Goal: Entertainment & Leisure: Consume media (video, audio)

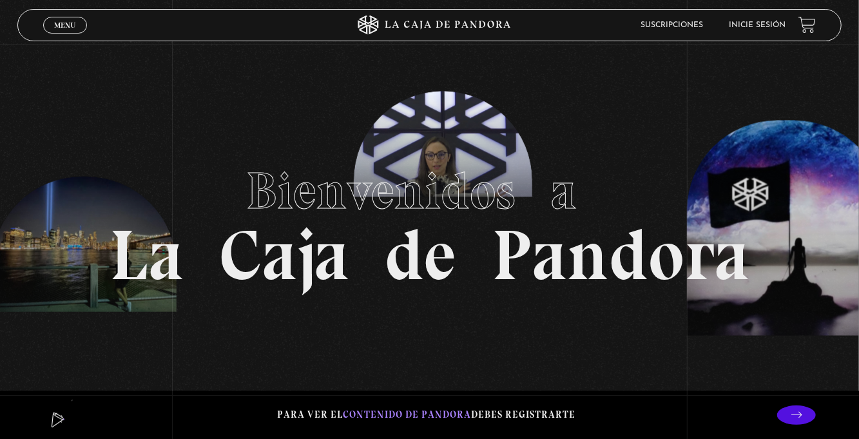
click at [71, 29] on span "Menu" at bounding box center [64, 25] width 21 height 8
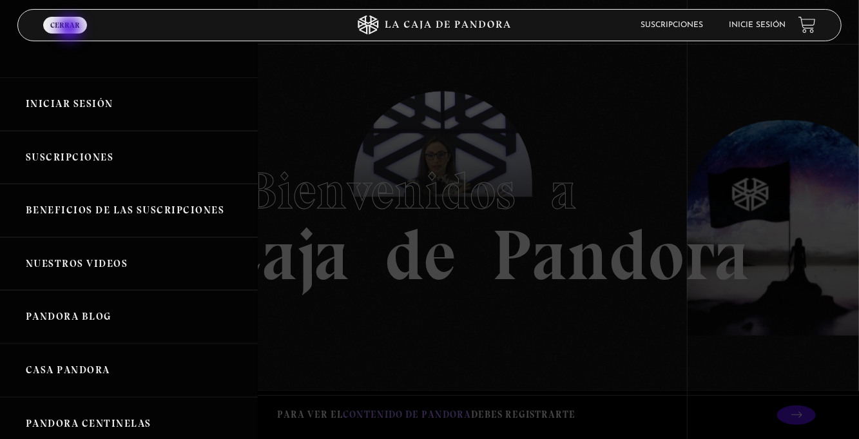
click at [83, 111] on link "Iniciar Sesión" at bounding box center [129, 103] width 258 height 53
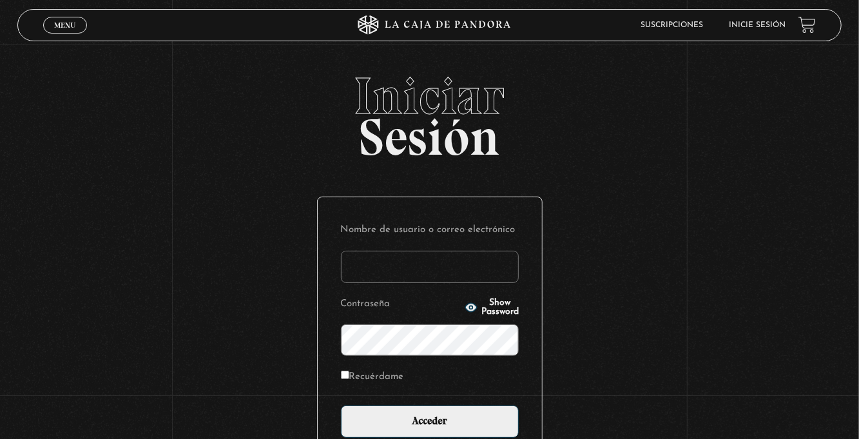
click at [370, 278] on input "Nombre de usuario o correo electrónico" at bounding box center [430, 267] width 178 height 32
type input "euherra@gmail.com"
click at [341, 405] on input "Acceder" at bounding box center [430, 421] width 178 height 32
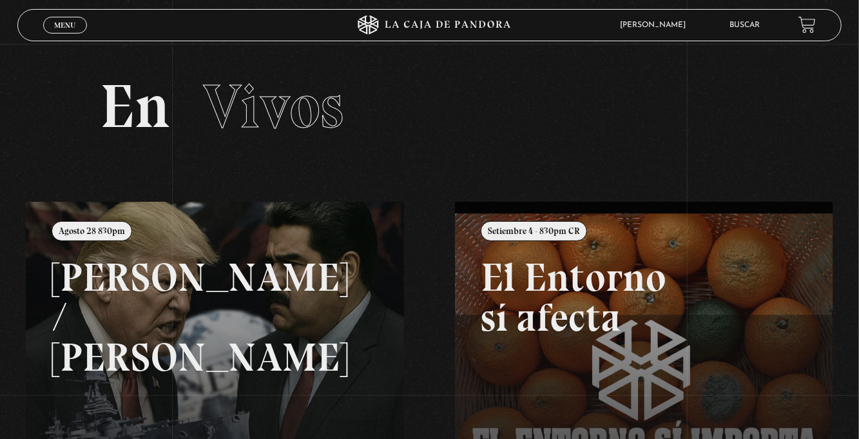
click at [70, 34] on link "Menu Cerrar" at bounding box center [65, 25] width 44 height 17
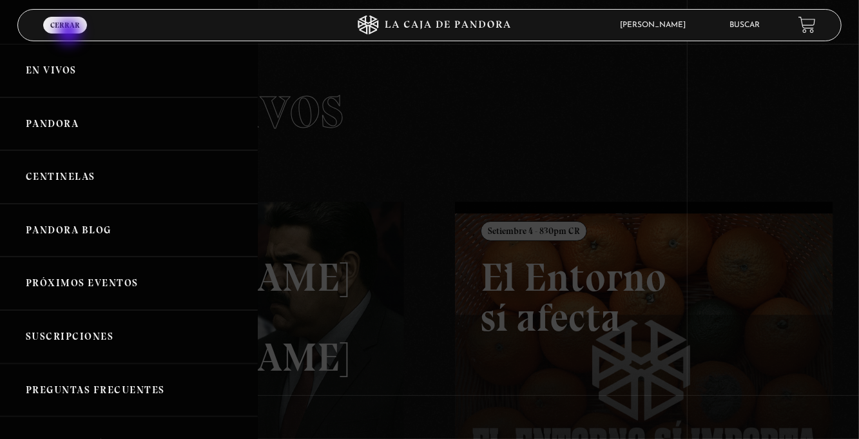
click at [77, 178] on link "Centinelas" at bounding box center [129, 176] width 258 height 53
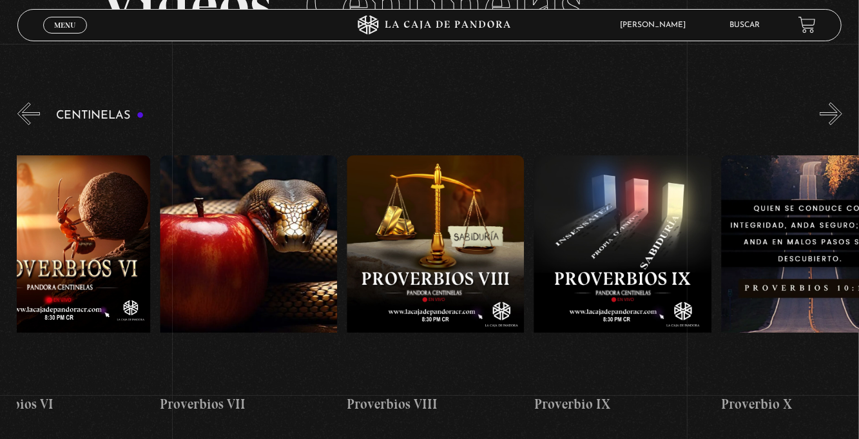
scroll to position [0, 1542]
click at [431, 247] on figure at bounding box center [435, 271] width 177 height 232
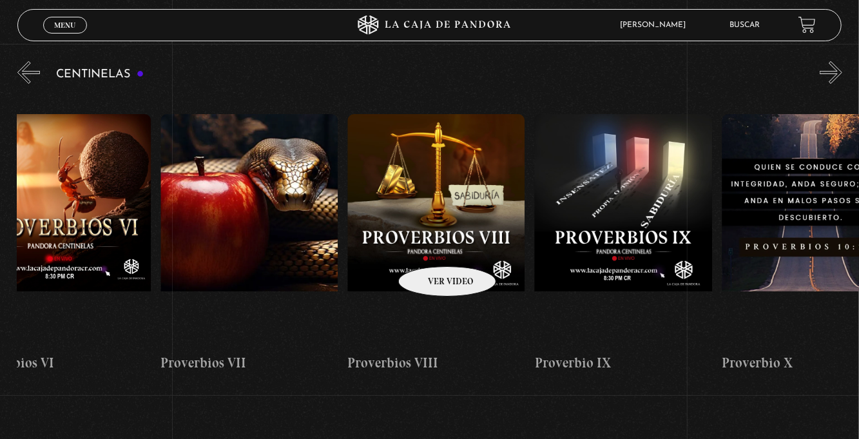
scroll to position [0, 1497]
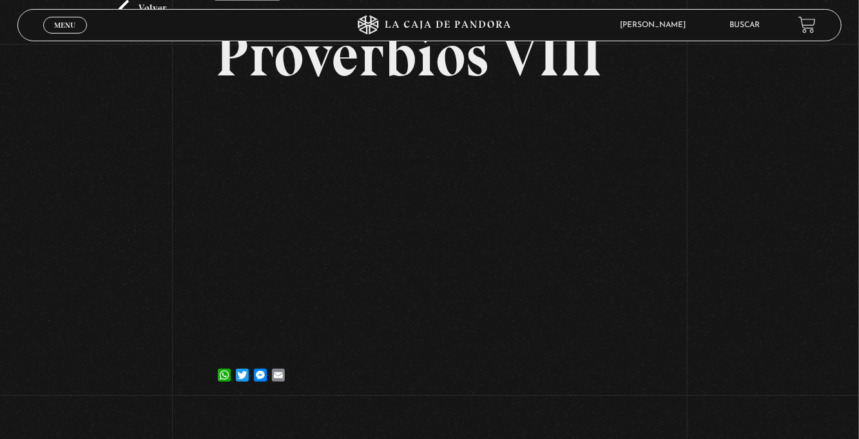
scroll to position [88, 0]
click at [59, 27] on span "Menu" at bounding box center [64, 25] width 21 height 8
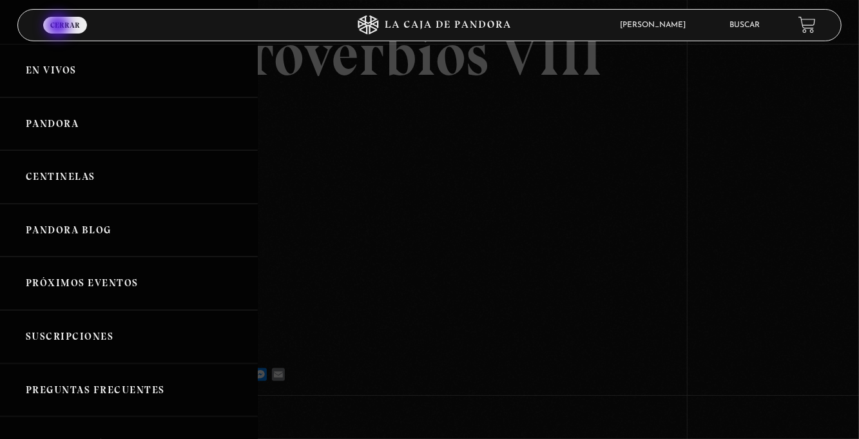
click at [155, 195] on link "Centinelas" at bounding box center [129, 176] width 258 height 53
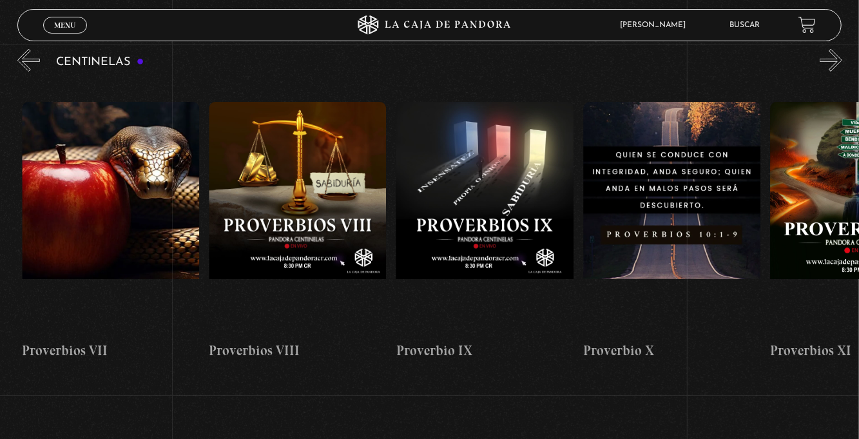
scroll to position [0, 1683]
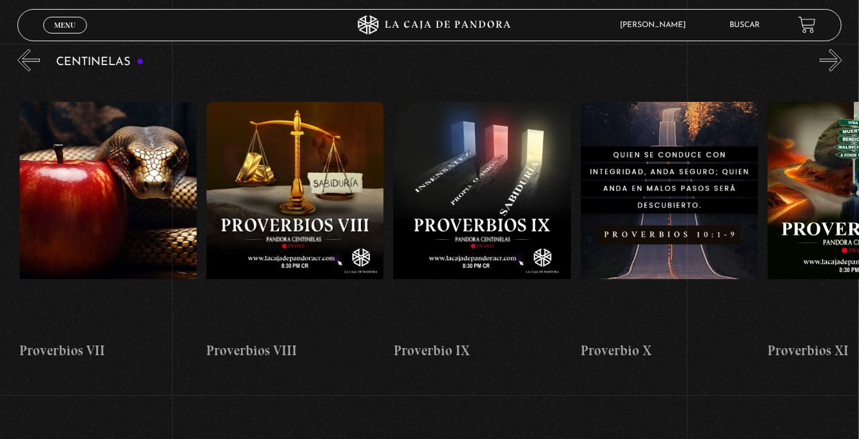
click at [312, 197] on figure at bounding box center [294, 218] width 177 height 232
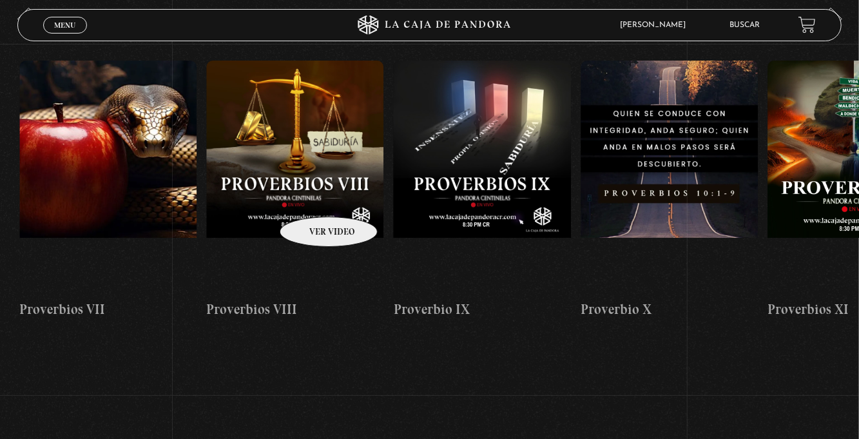
scroll to position [0, 1685]
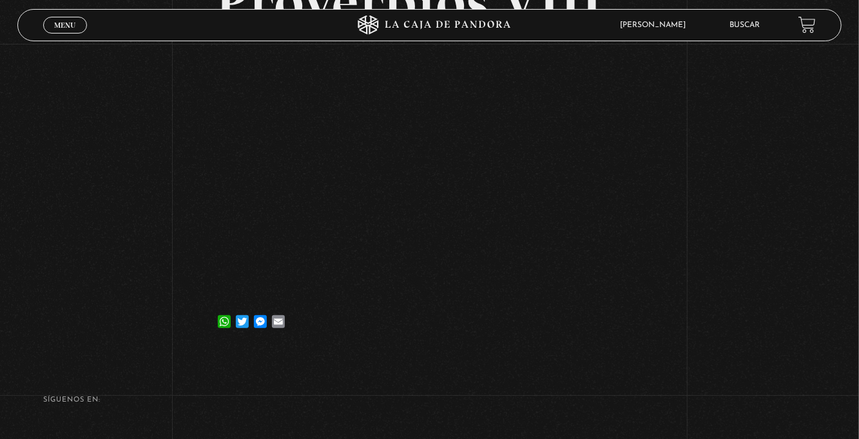
scroll to position [141, 0]
click at [62, 37] on div "Menu Cerrar" at bounding box center [172, 25] width 258 height 31
click at [64, 37] on div "Menu Cerrar" at bounding box center [172, 25] width 258 height 31
click at [89, 260] on div "Volver 23 mayo, 2024 Proverbios VIII WhatsApp Twitter Messenger Email" at bounding box center [429, 127] width 859 height 449
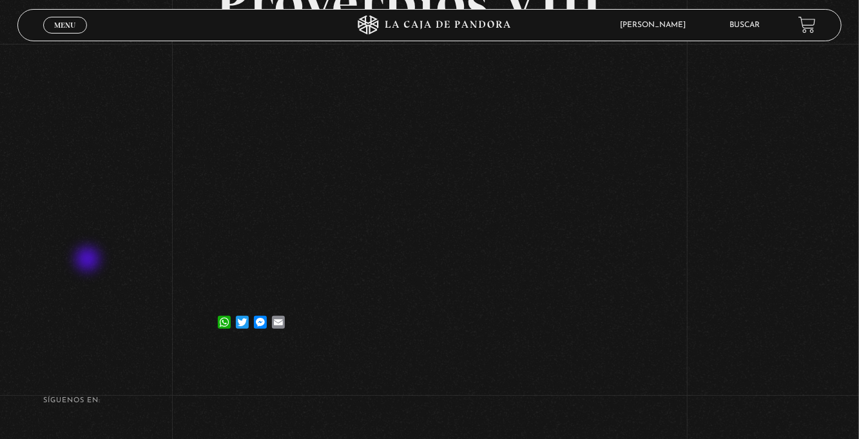
click at [72, 24] on span "Menu" at bounding box center [64, 25] width 21 height 8
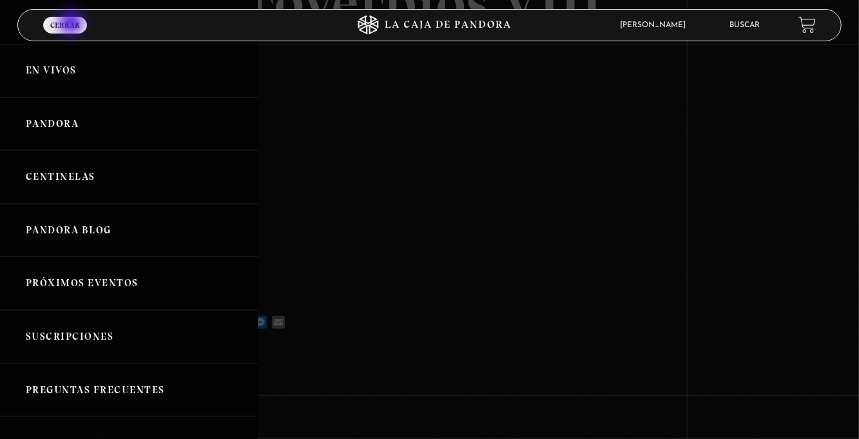
click at [155, 196] on link "Centinelas" at bounding box center [129, 176] width 258 height 53
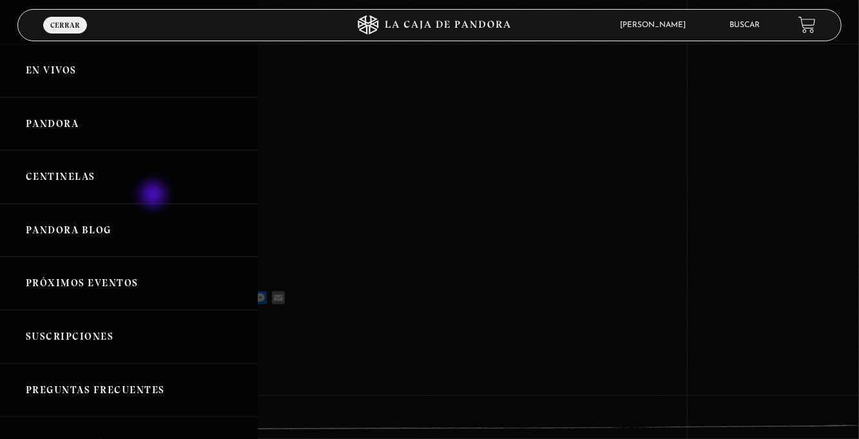
scroll to position [182, 0]
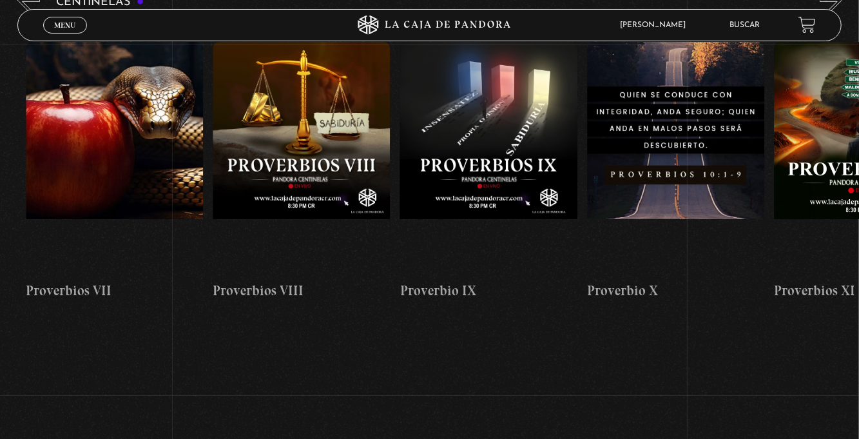
scroll to position [0, 1677]
click at [504, 182] on figure at bounding box center [487, 158] width 177 height 232
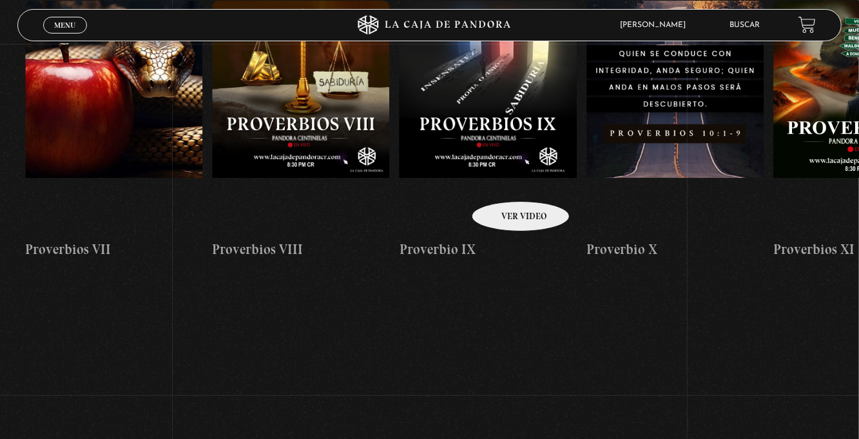
scroll to position [0, 1685]
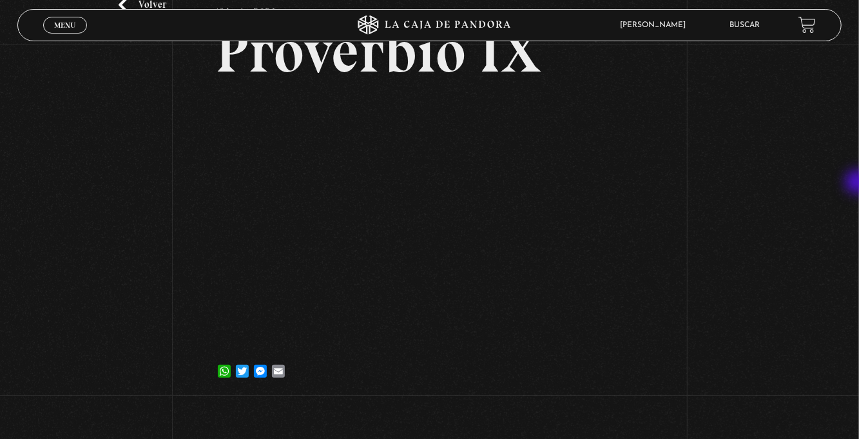
scroll to position [89, 0]
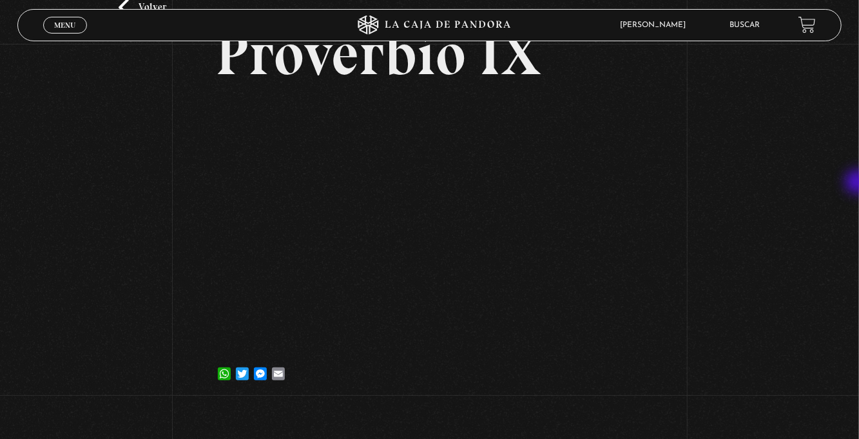
click at [59, 24] on span "Menu" at bounding box center [64, 25] width 21 height 8
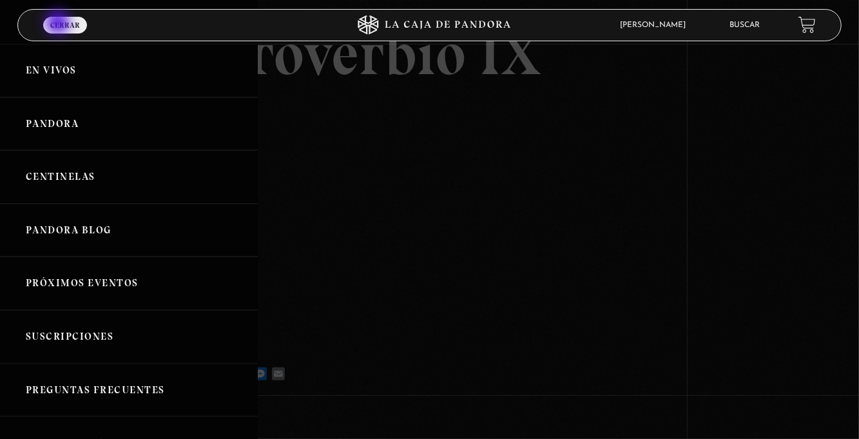
click at [142, 193] on link "Centinelas" at bounding box center [129, 176] width 258 height 53
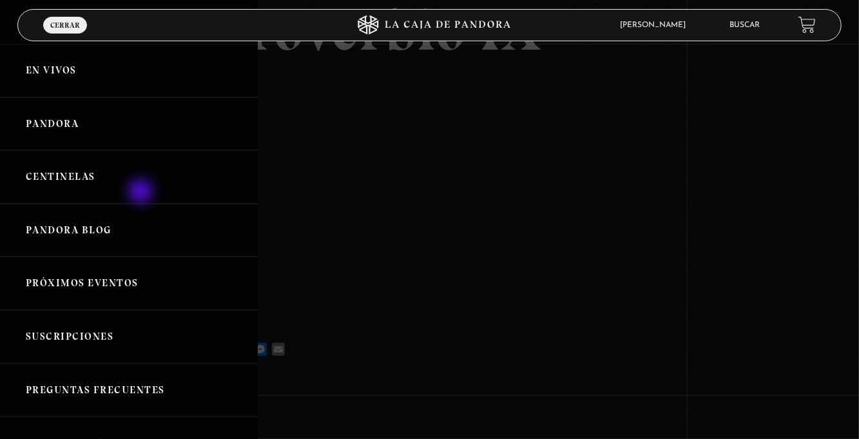
scroll to position [130, 0]
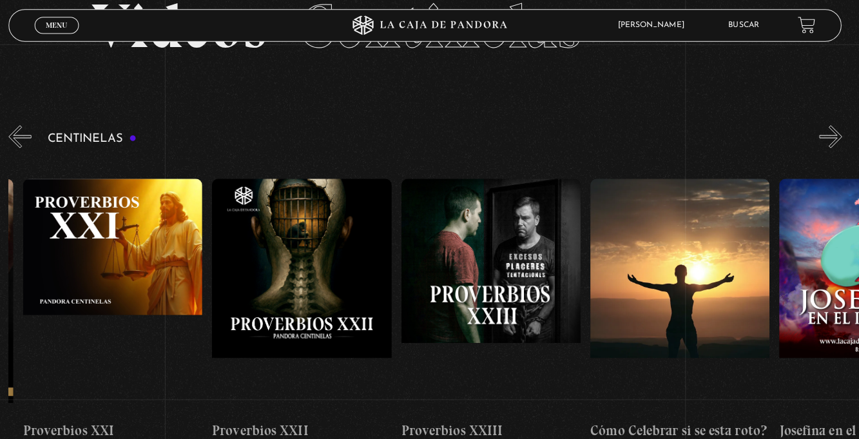
scroll to position [0, 4292]
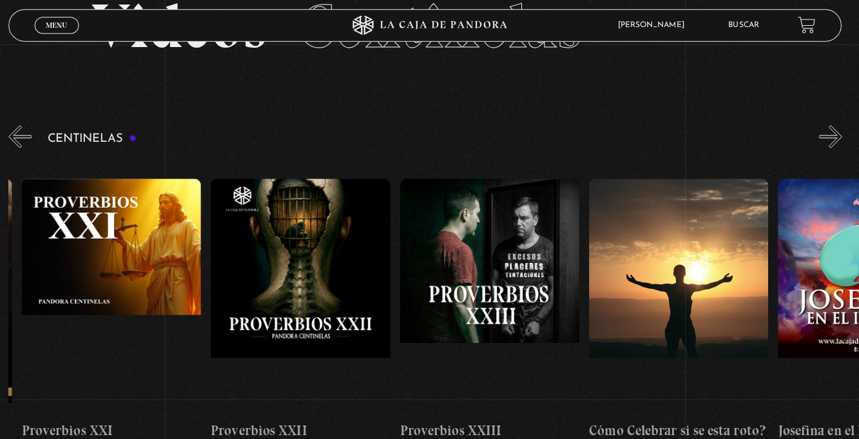
click at [62, 356] on figure at bounding box center [118, 293] width 177 height 232
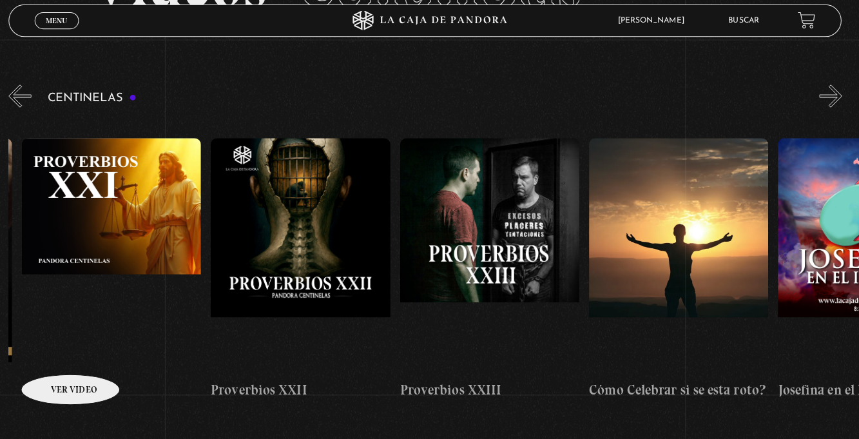
scroll to position [0, 4305]
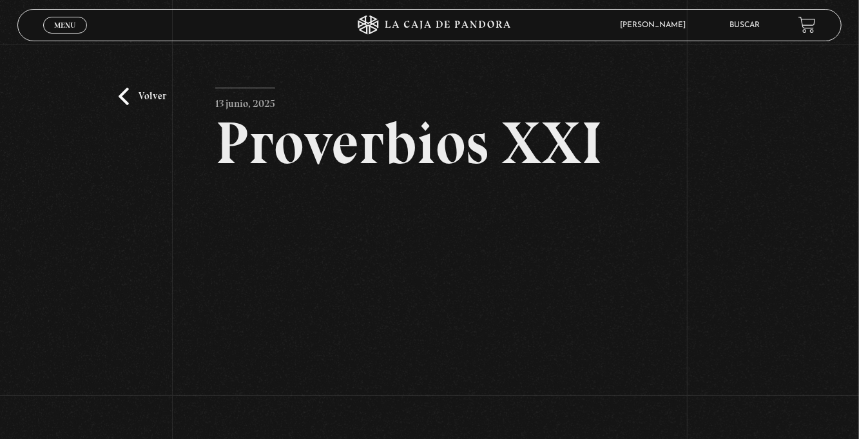
click at [55, 27] on span "Menu" at bounding box center [64, 25] width 21 height 8
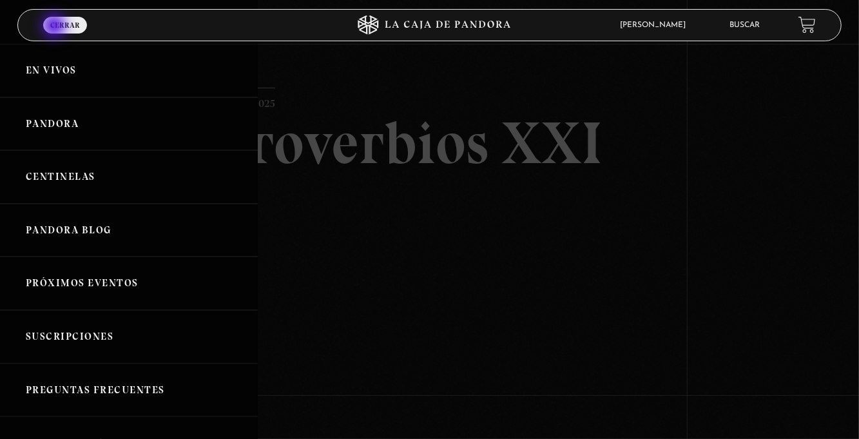
click at [139, 183] on link "Centinelas" at bounding box center [129, 176] width 258 height 53
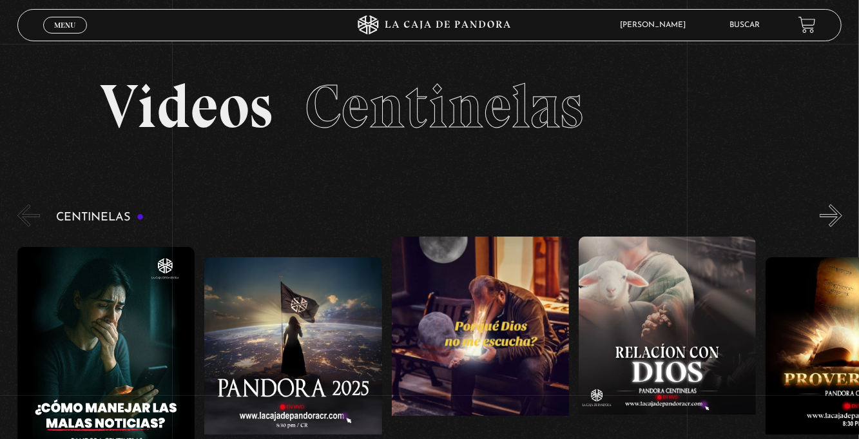
click at [72, 39] on div "Menu Cerrar" at bounding box center [172, 25] width 258 height 31
click at [64, 18] on link "Menu Cerrar" at bounding box center [65, 25] width 44 height 17
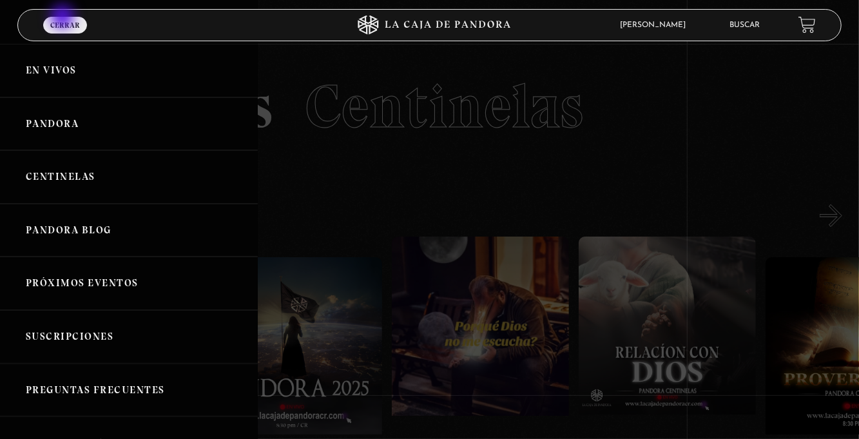
click at [39, 72] on link "En vivos" at bounding box center [129, 70] width 258 height 53
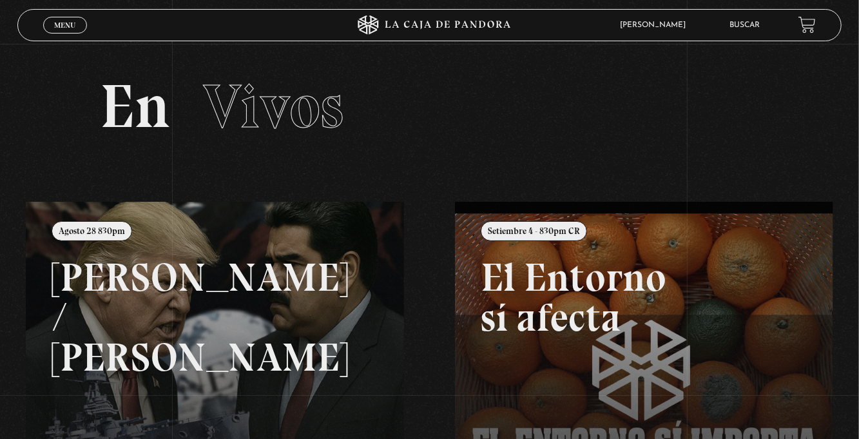
click at [63, 37] on div "Menu Cerrar" at bounding box center [172, 25] width 258 height 31
click at [58, 20] on link "Menu Cerrar" at bounding box center [65, 25] width 44 height 17
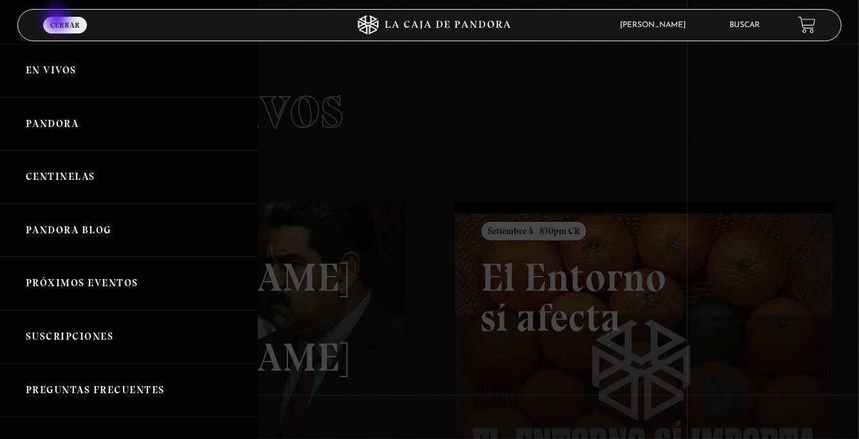
click at [48, 128] on link "Pandora" at bounding box center [129, 123] width 258 height 53
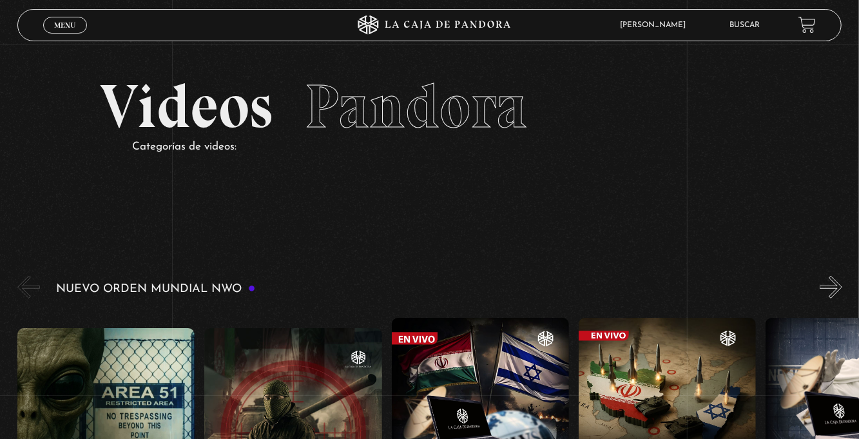
click at [60, 22] on span "Menu" at bounding box center [64, 25] width 21 height 8
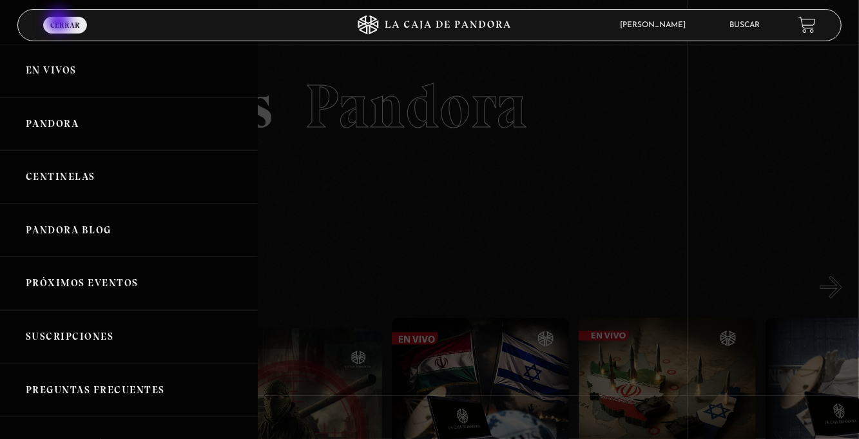
click at [50, 127] on link "Pandora" at bounding box center [129, 123] width 258 height 53
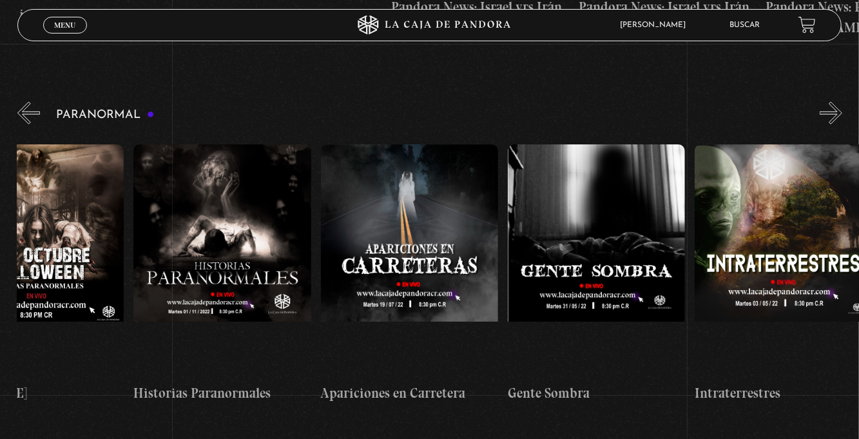
scroll to position [0, 70]
click at [263, 300] on figure at bounding box center [222, 260] width 177 height 232
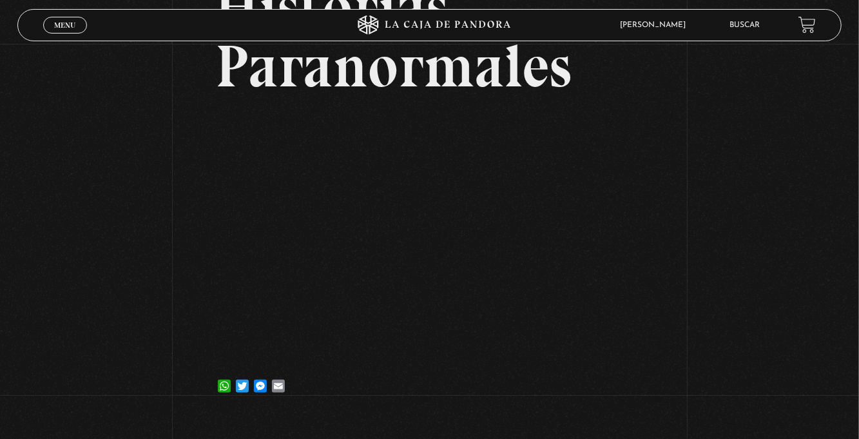
scroll to position [135, 0]
click at [64, 26] on span "Menu" at bounding box center [64, 25] width 21 height 8
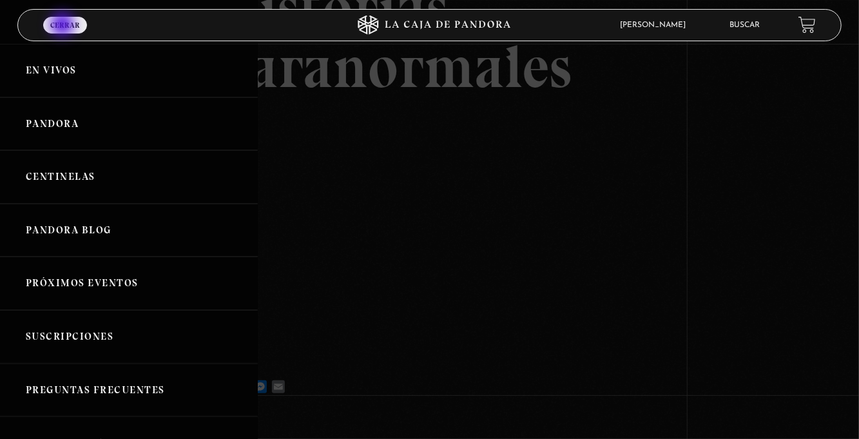
click at [59, 19] on link "Menu Cerrar" at bounding box center [65, 25] width 44 height 17
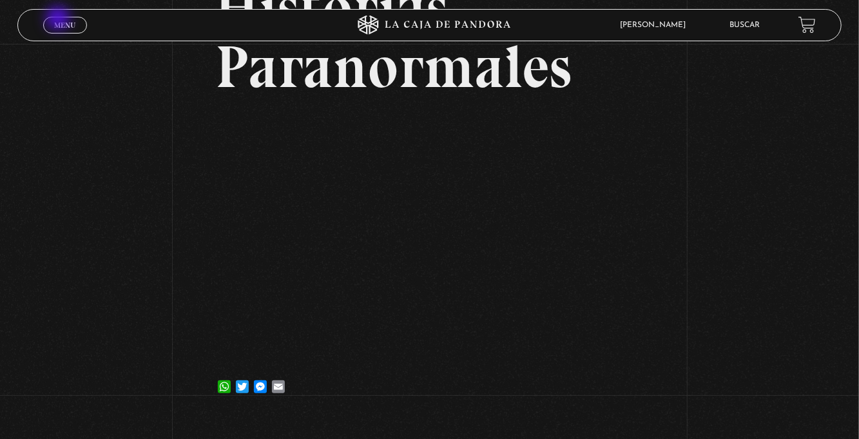
click at [61, 24] on span "Menu" at bounding box center [64, 25] width 21 height 8
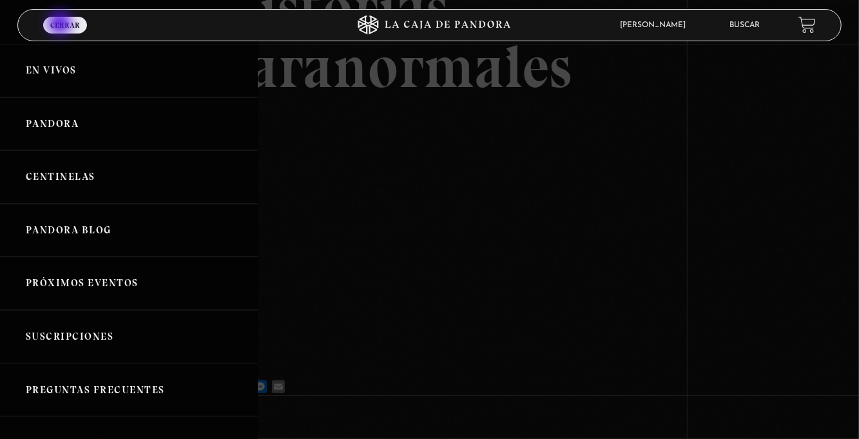
click at [128, 121] on link "Pandora" at bounding box center [129, 123] width 258 height 53
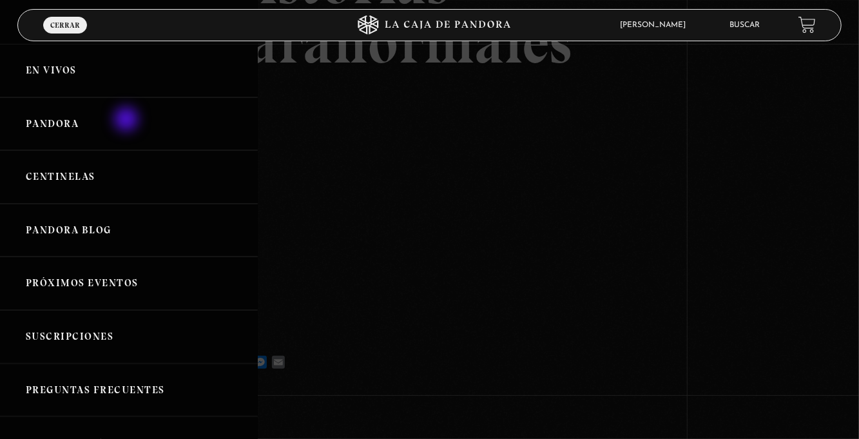
scroll to position [177, 0]
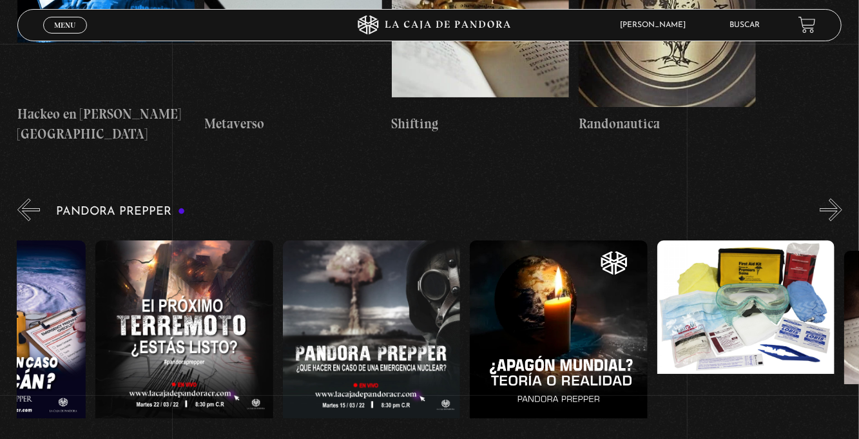
scroll to position [2675, 0]
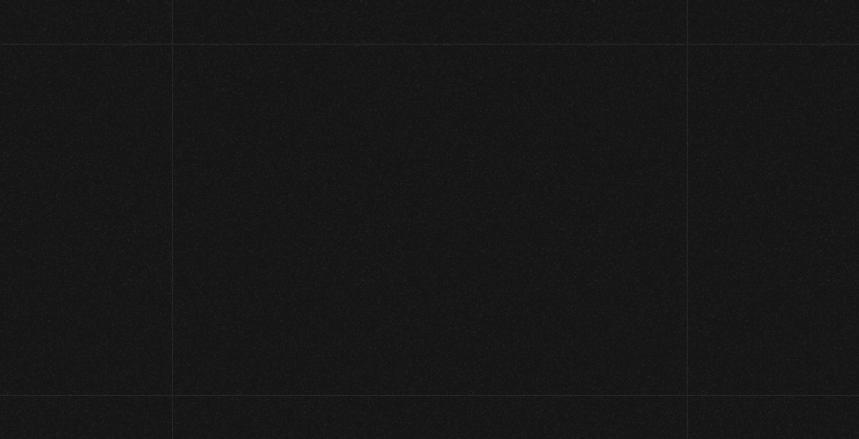
scroll to position [183, 0]
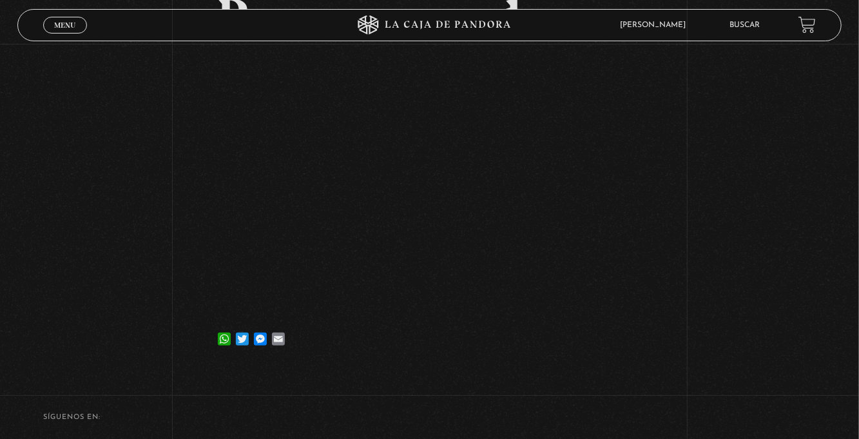
click at [61, 21] on span "Menu" at bounding box center [64, 25] width 21 height 8
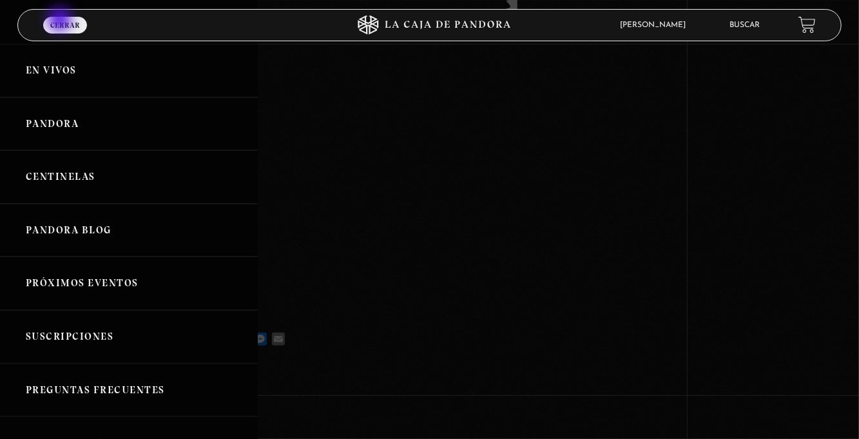
click at [72, 177] on link "Centinelas" at bounding box center [129, 176] width 258 height 53
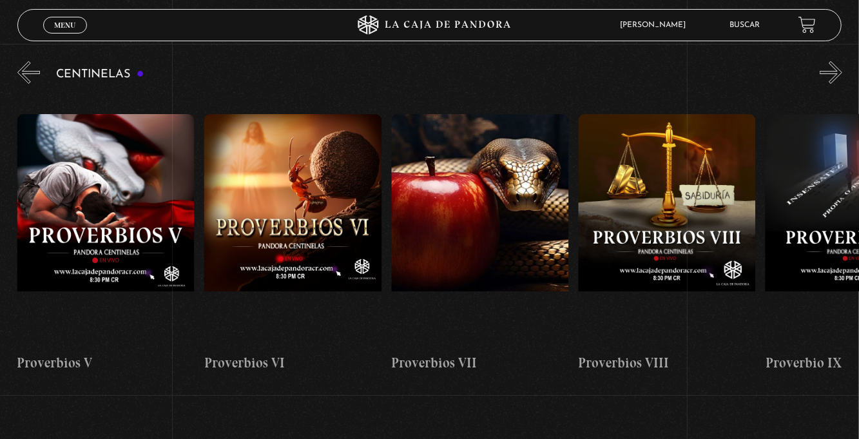
scroll to position [163, 0]
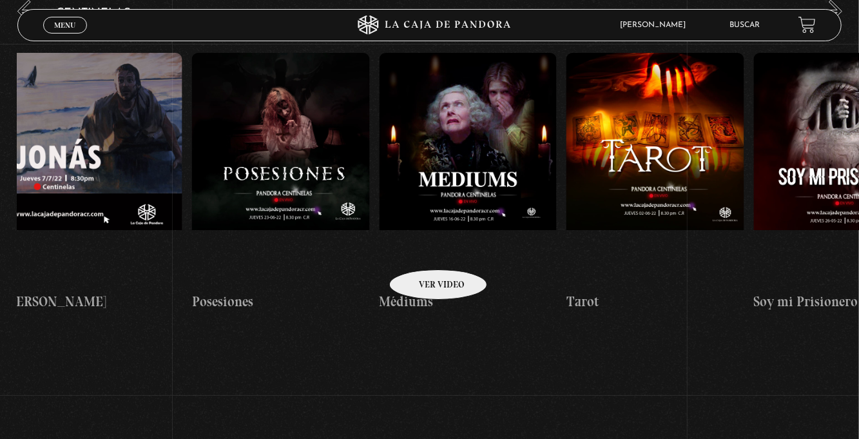
scroll to position [0, 11231]
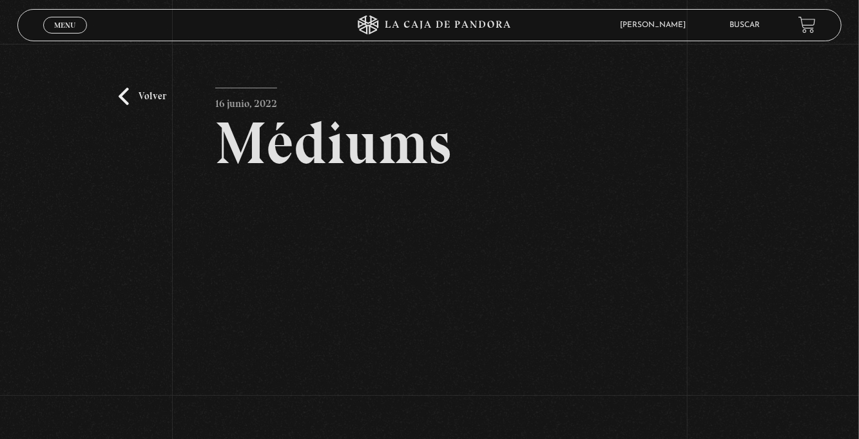
click at [139, 88] on div "Volver 16 junio, 2022 Médiums WhatsApp Twitter Messenger Email" at bounding box center [429, 268] width 859 height 449
click at [133, 105] on link "Volver" at bounding box center [143, 96] width 48 height 17
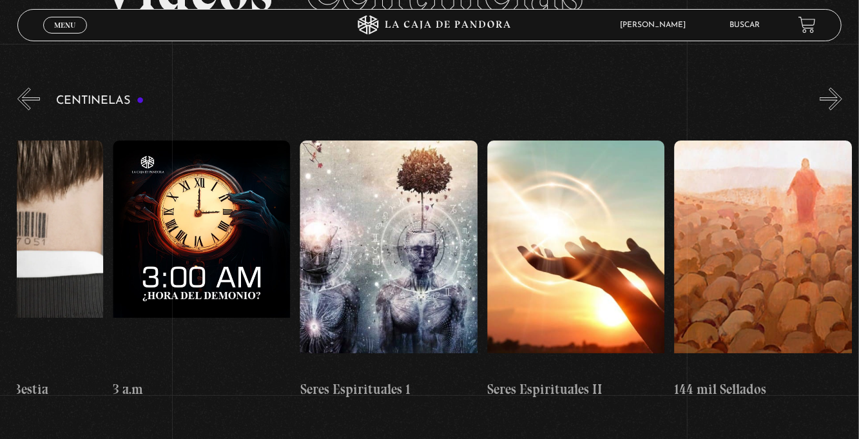
scroll to position [349, 0]
